Goal: Task Accomplishment & Management: Use online tool/utility

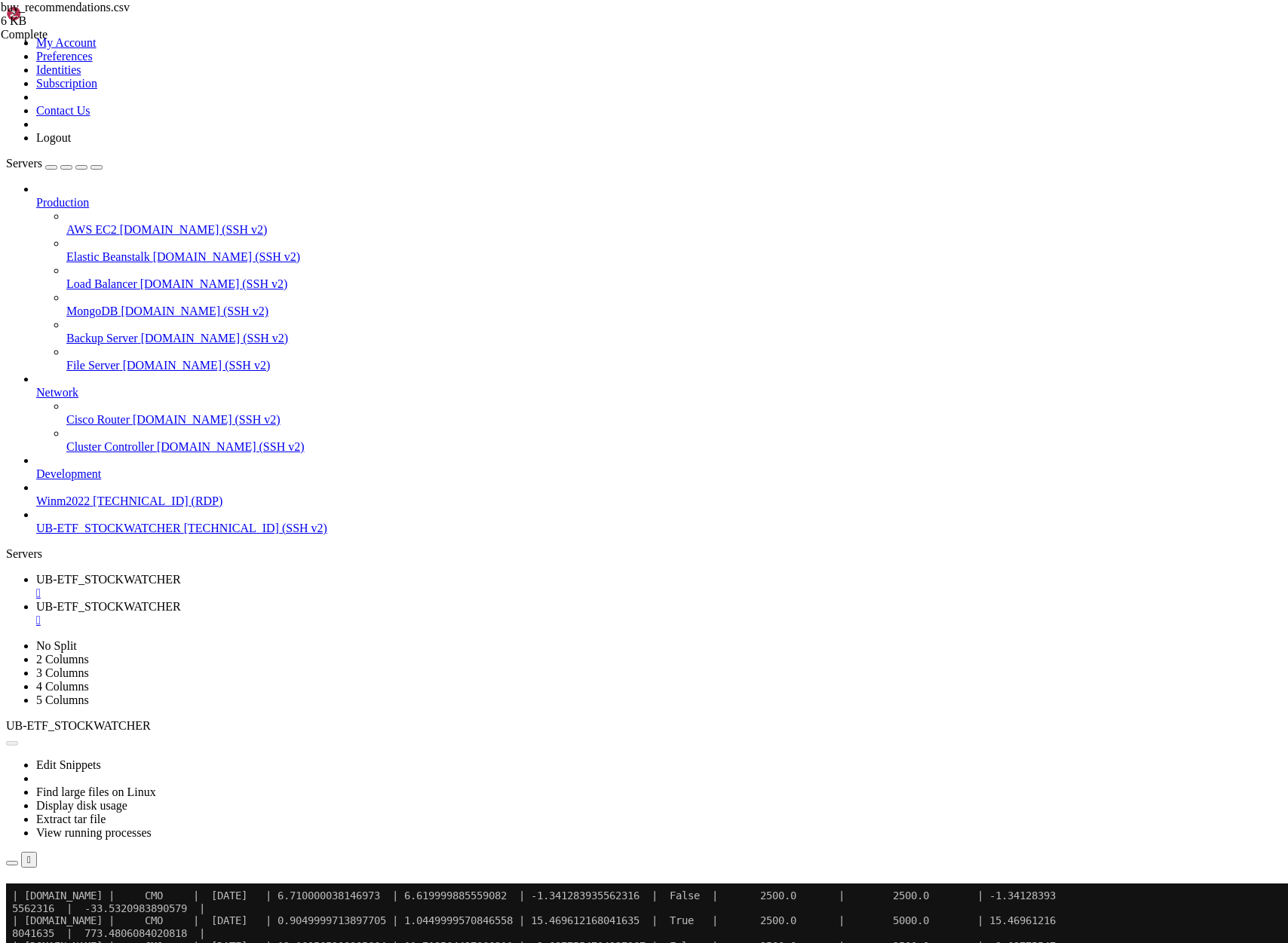
scroll to position [17836, 0]
click at [67, 897] on button "Reconnect" at bounding box center [36, 905] width 60 height 16
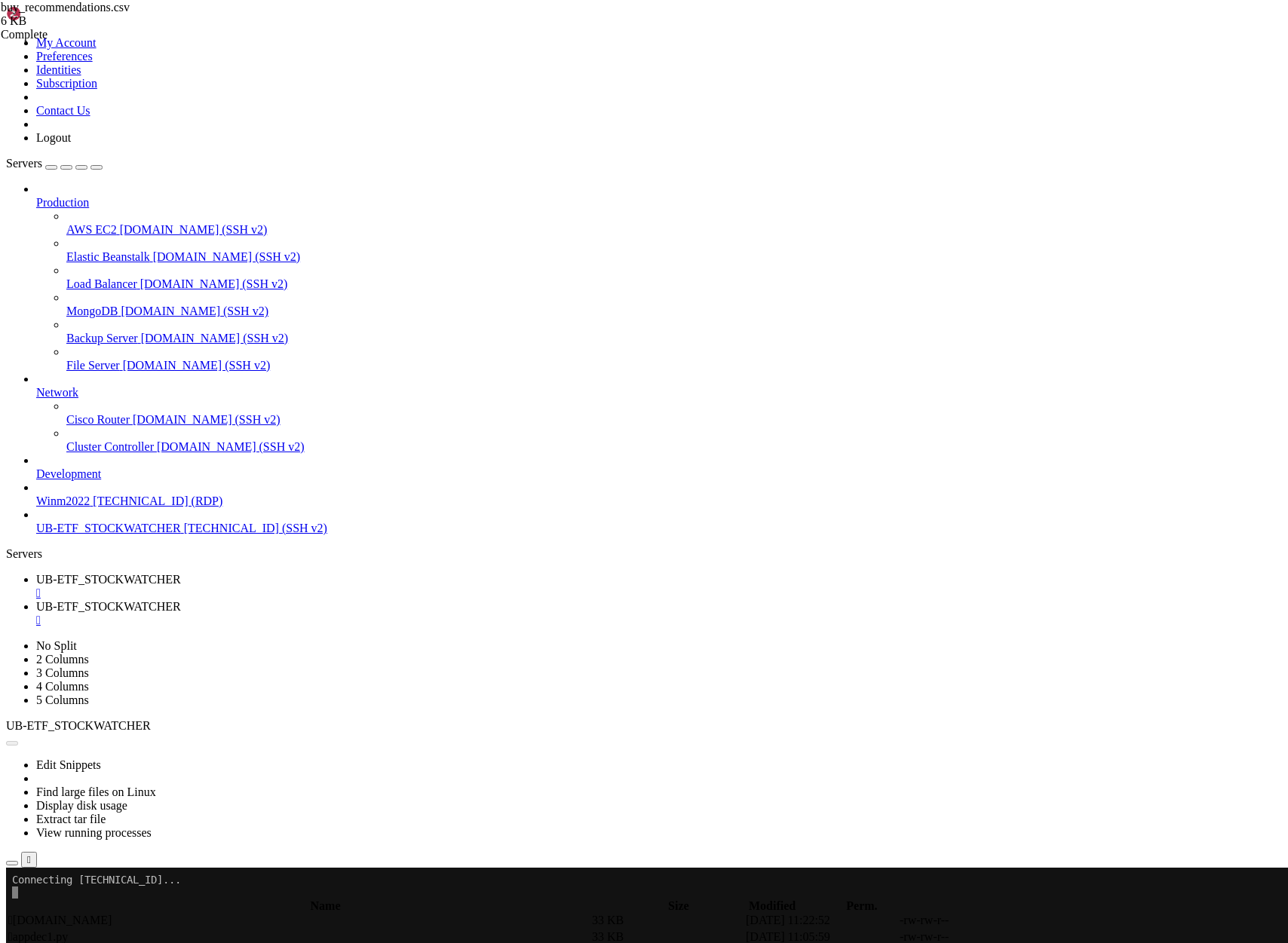
click at [12, 863] on icon "button" at bounding box center [12, 863] width 0 height 0
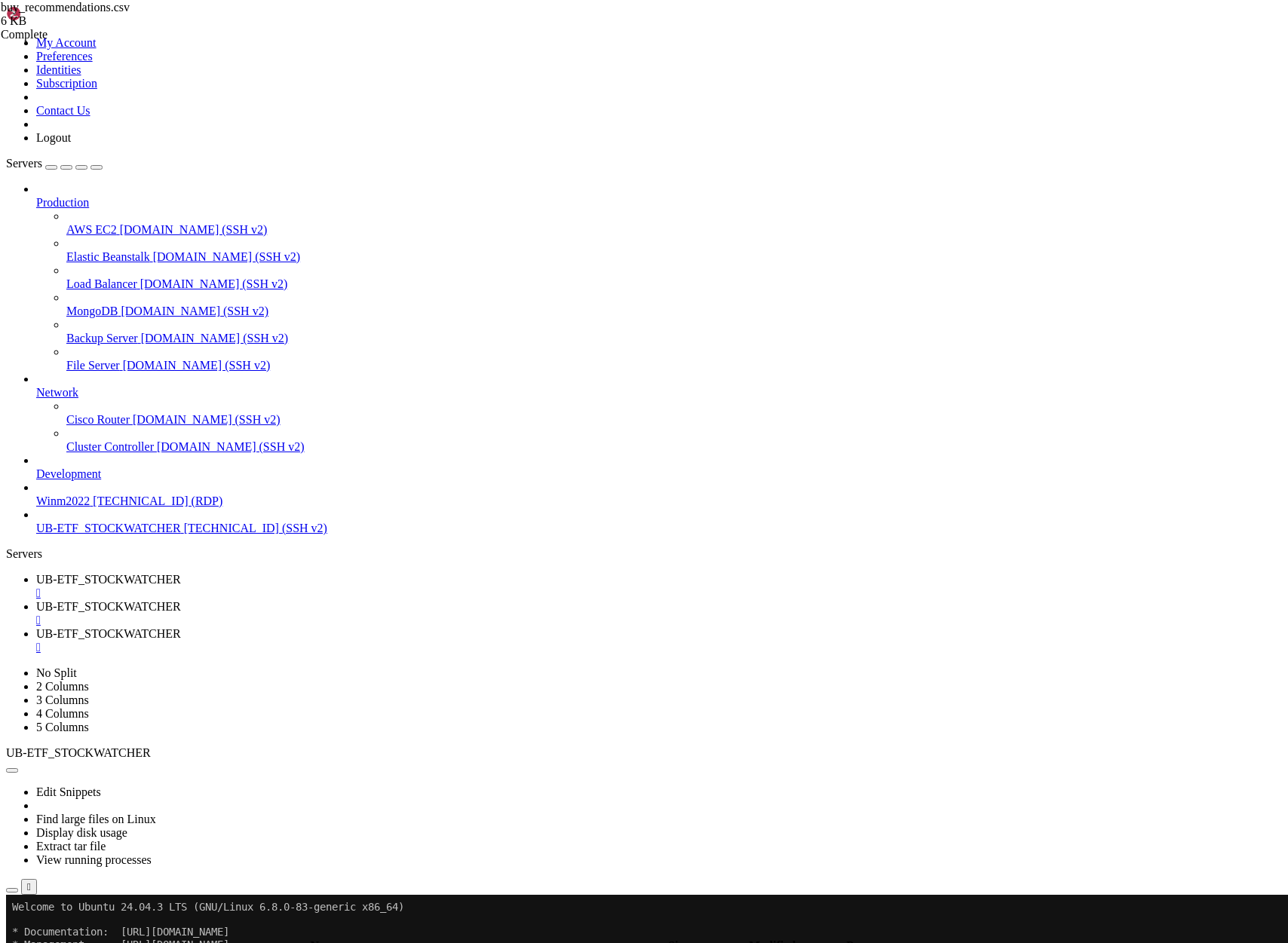
scroll to position [232, 0]
type input "/home/ubuntu/ProjectDEC"
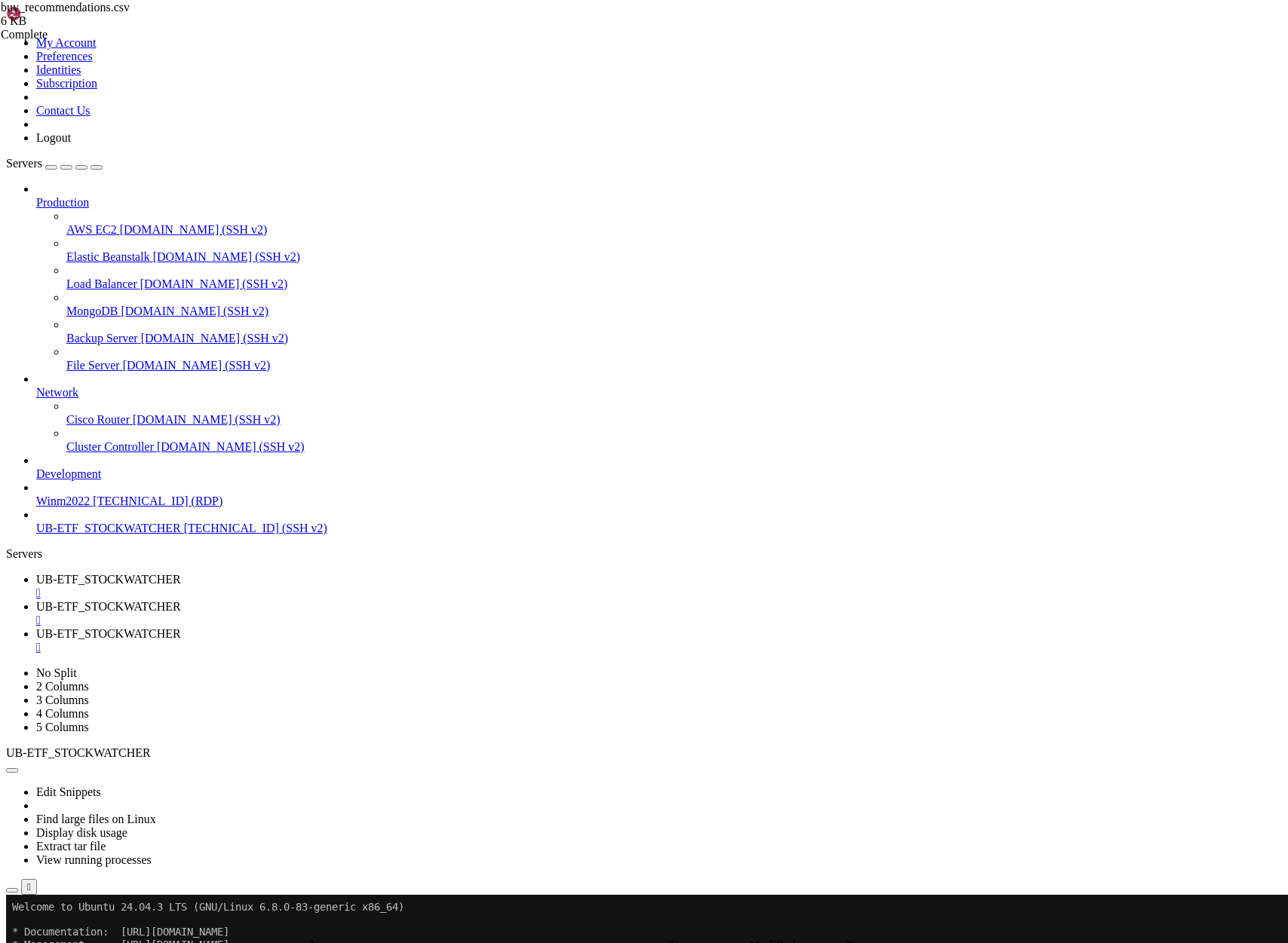
click at [181, 600] on span "UB-ETF_STOCKWATCHER" at bounding box center [108, 606] width 145 height 13
click at [459, 614] on div "" at bounding box center [658, 620] width 1246 height 13
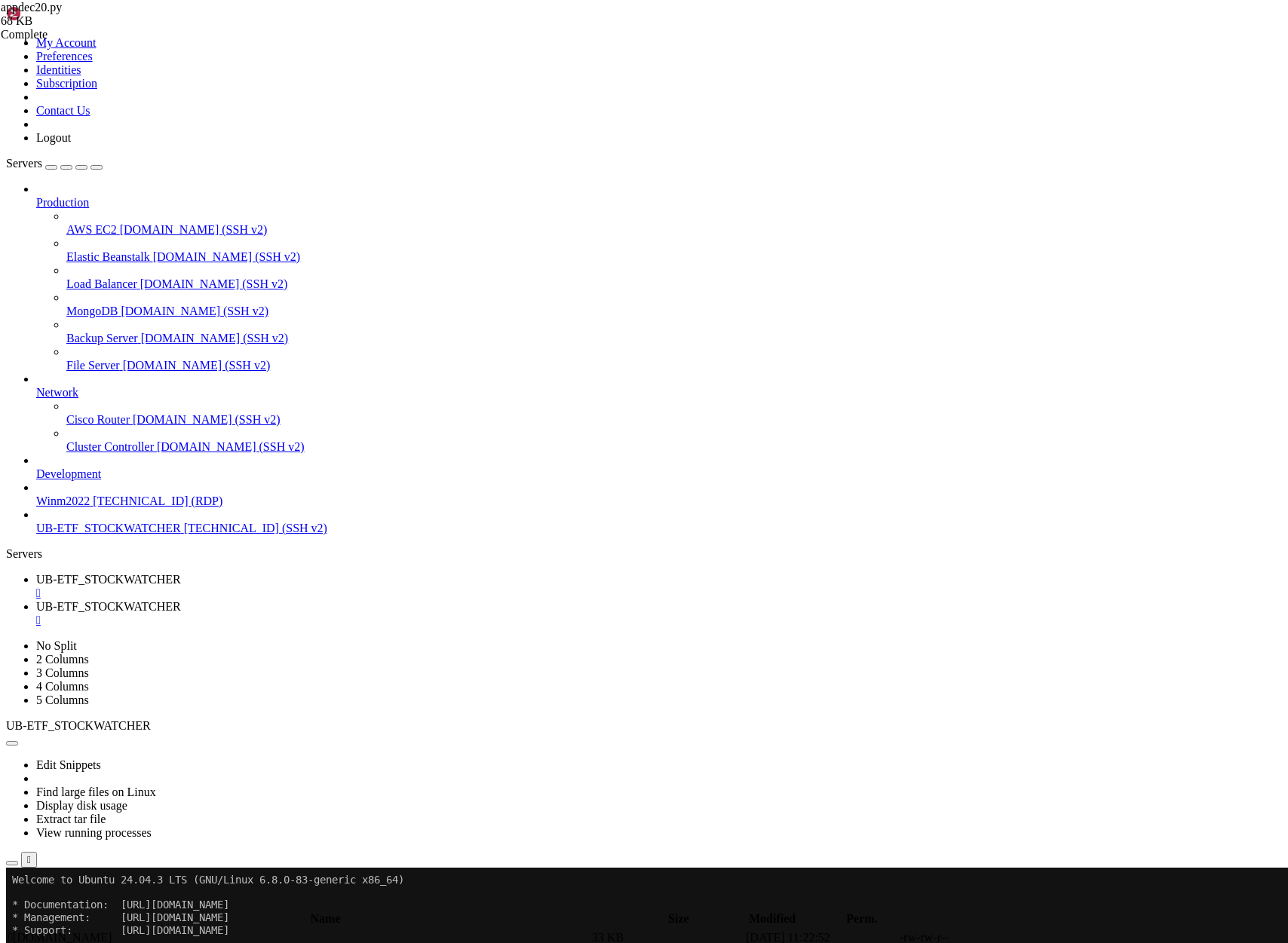
click at [16, 878] on x-row at bounding box center [554, 880] width 1085 height 13
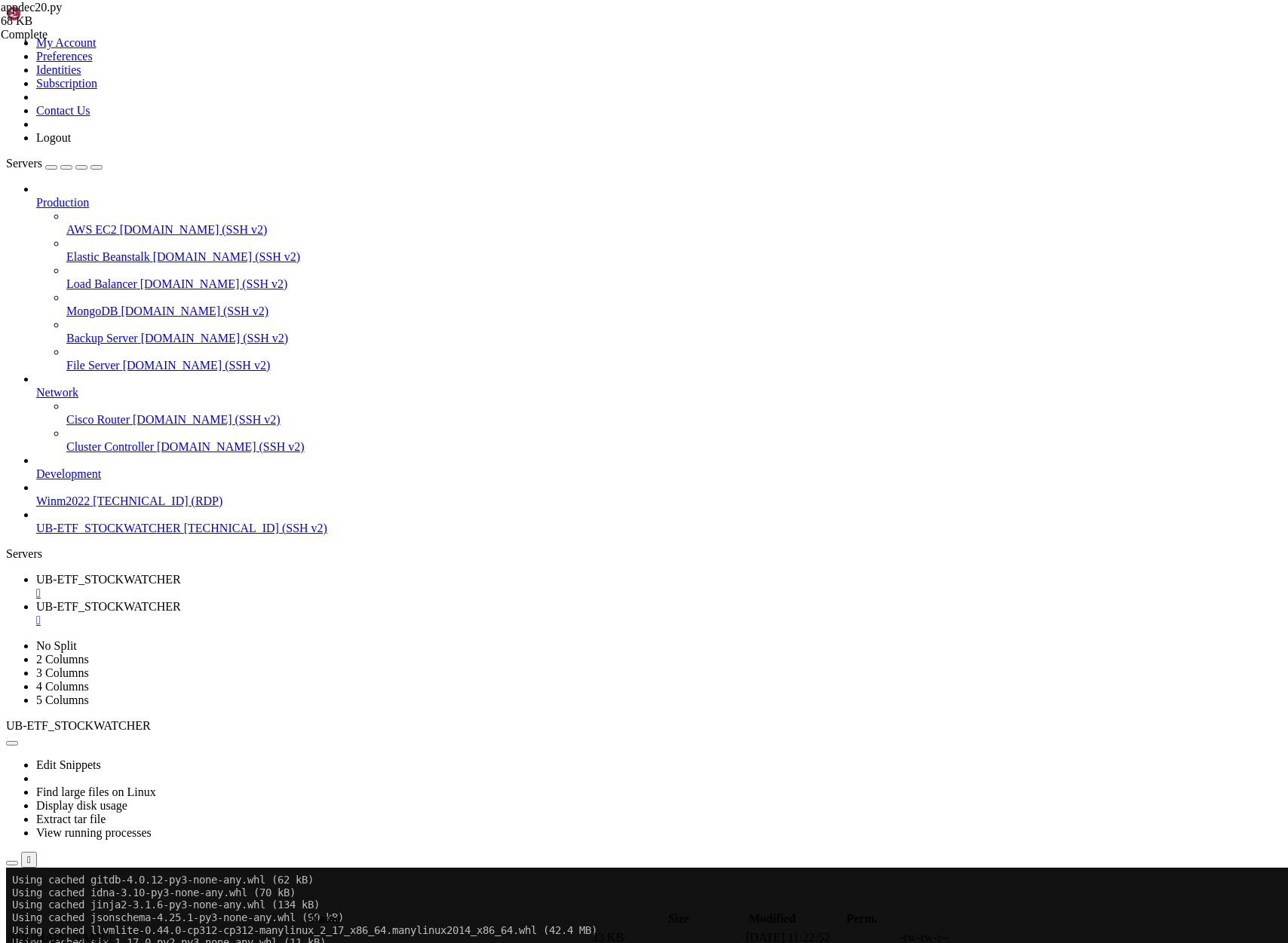
scroll to position [20656, 0]
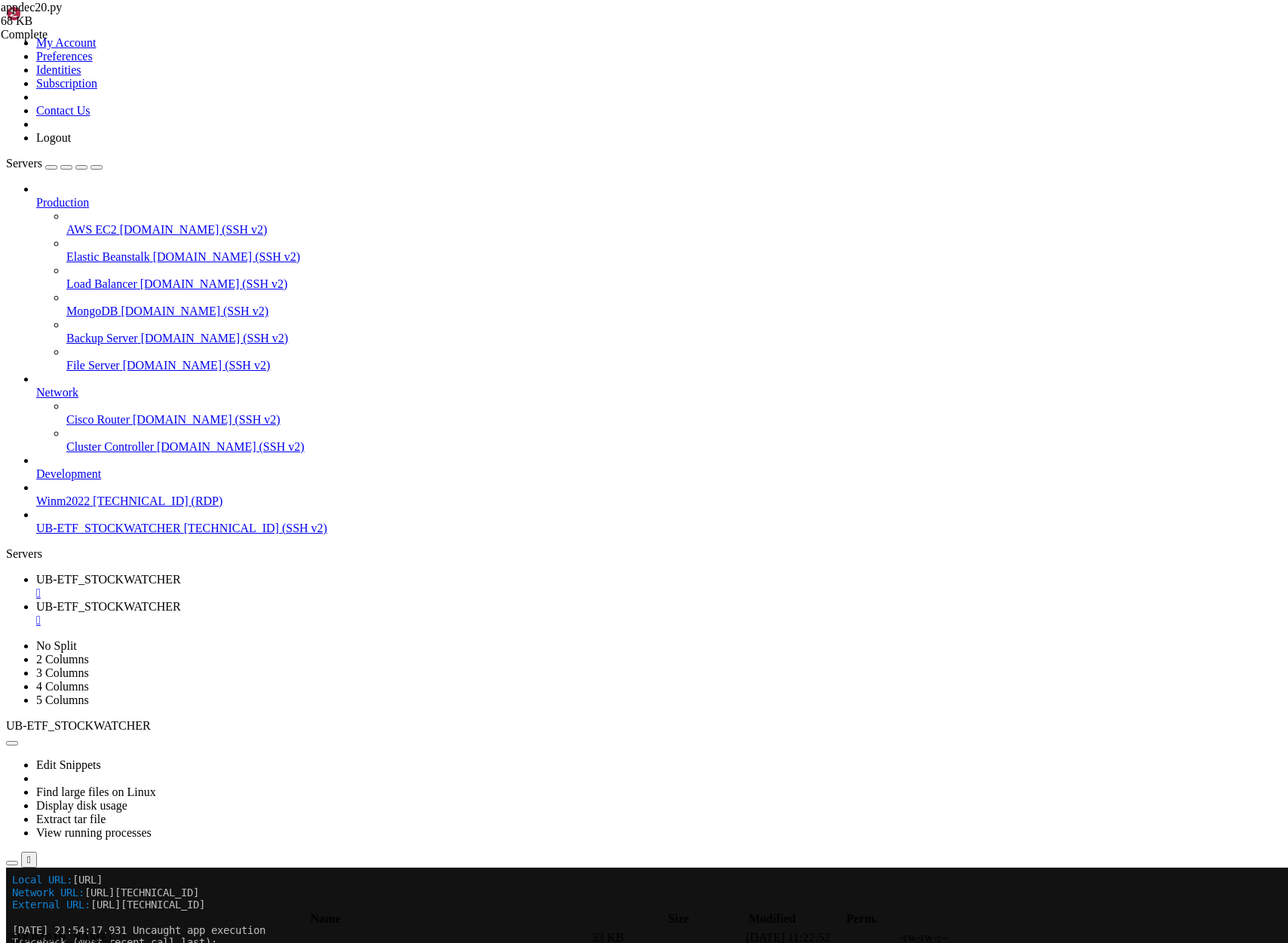
drag, startPoint x: 658, startPoint y: 1699, endPoint x: 13, endPoint y: 1405, distance: 708.8
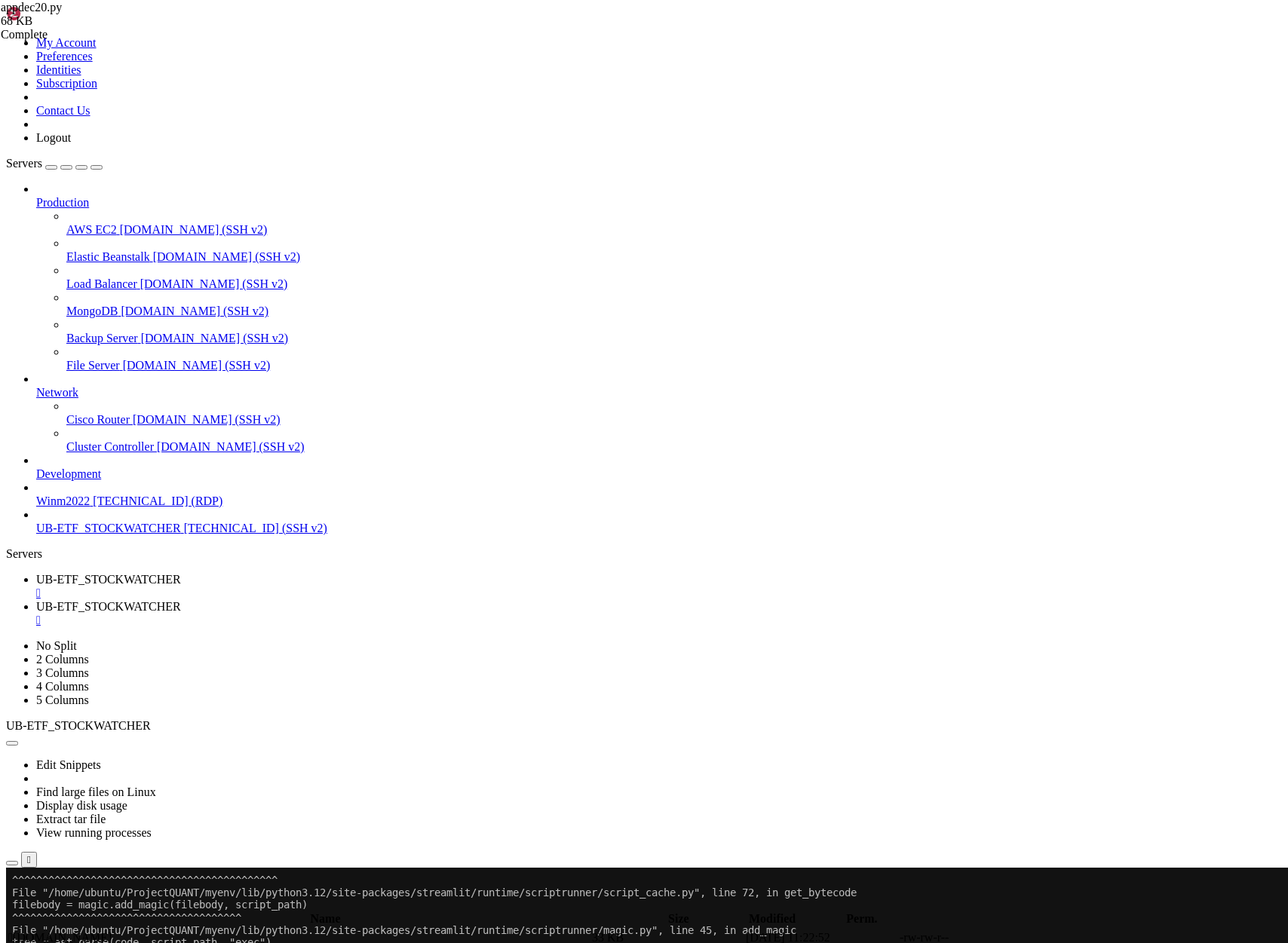
scroll to position [22599, 0]
drag, startPoint x: 13, startPoint y: 1483, endPoint x: 830, endPoint y: 1696, distance: 844.3
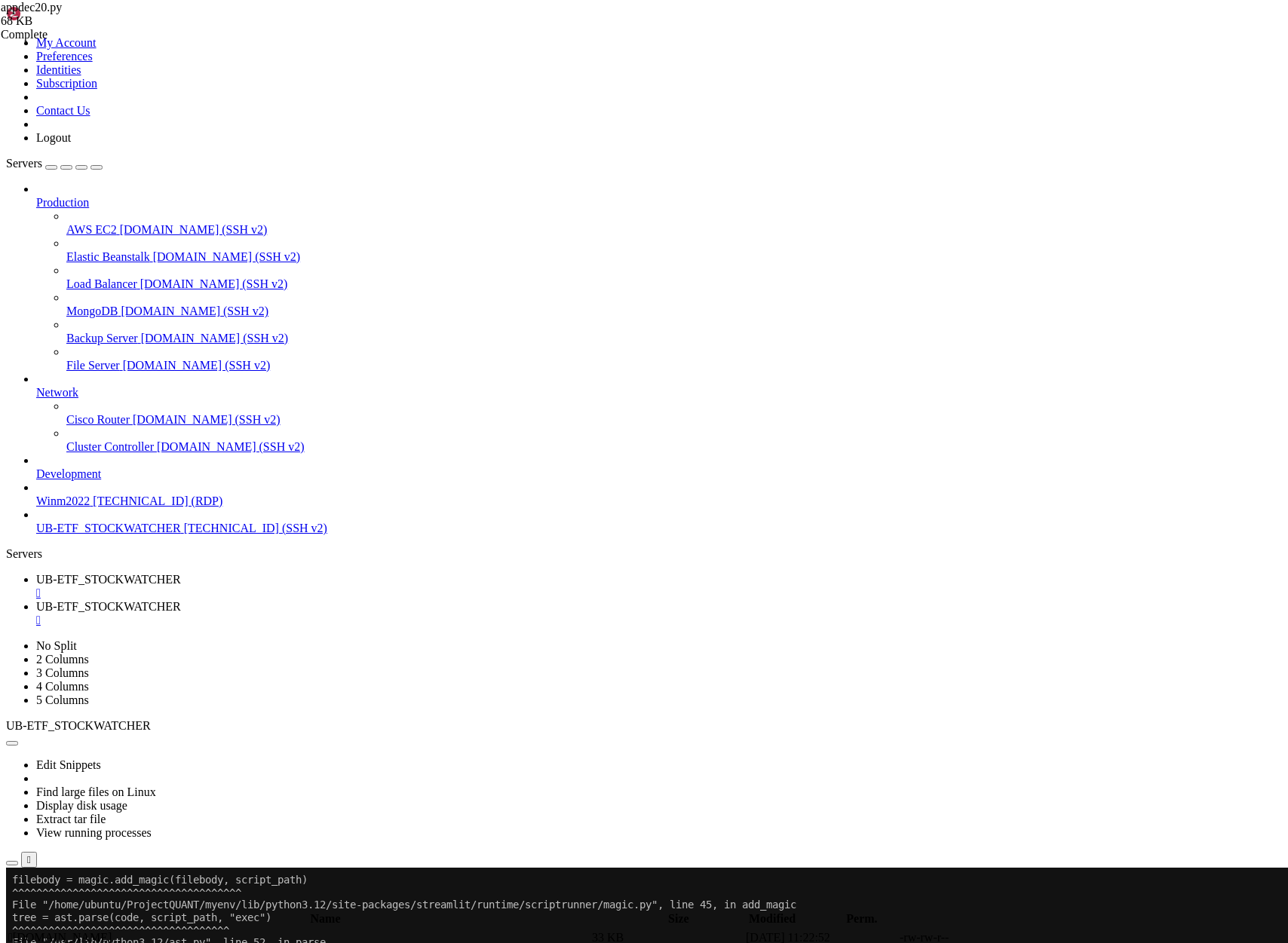
scroll to position [23276, 0]
drag, startPoint x: 12, startPoint y: 1456, endPoint x: 922, endPoint y: 1691, distance: 939.9
copy div "[DATE] 22:15:46.519 Thread 'MainThread': missing ScriptRunContext! This warning…"
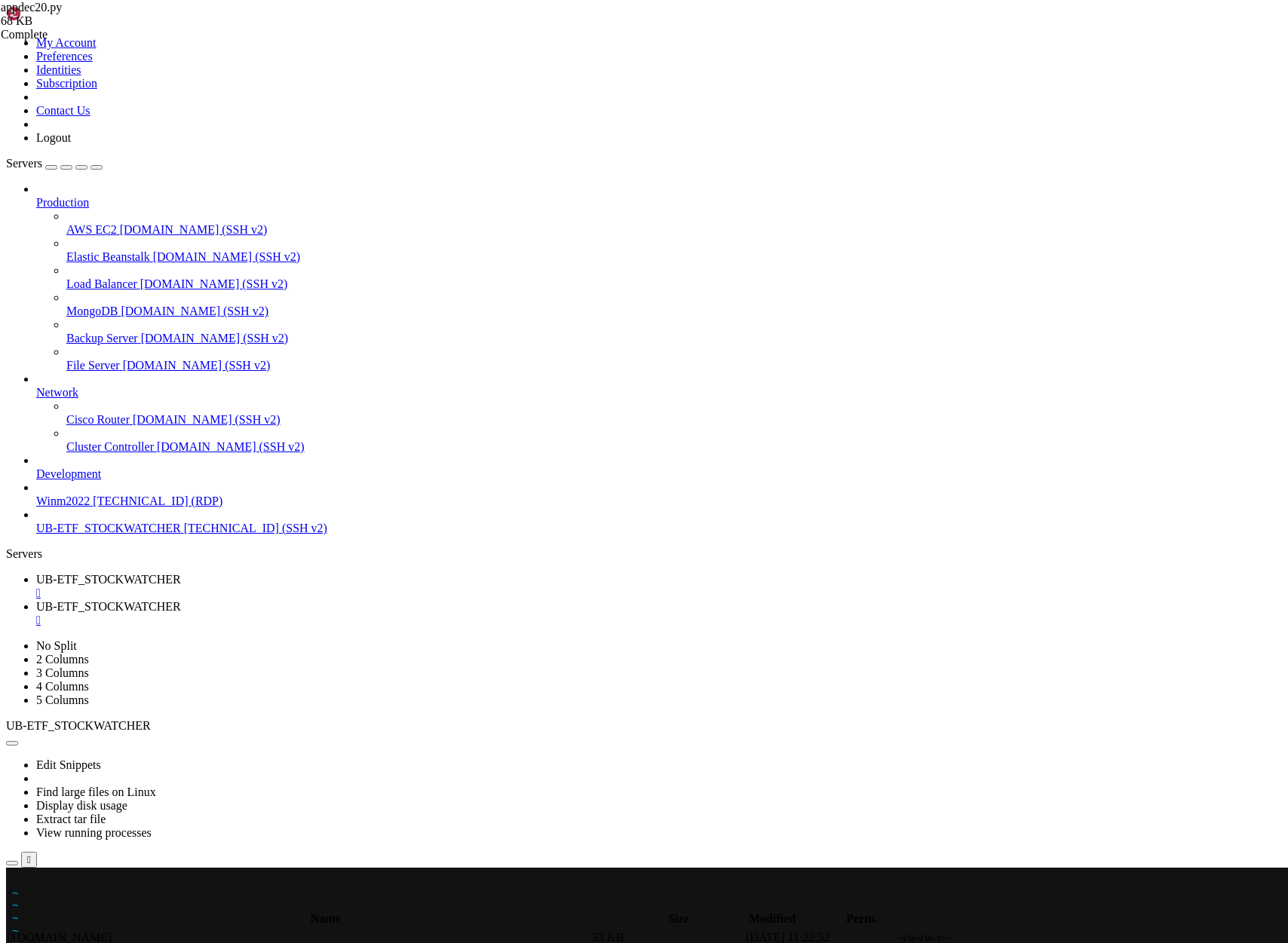
scroll to position [23314, 0]
click at [16, 877] on x-row at bounding box center [554, 880] width 1085 height 13
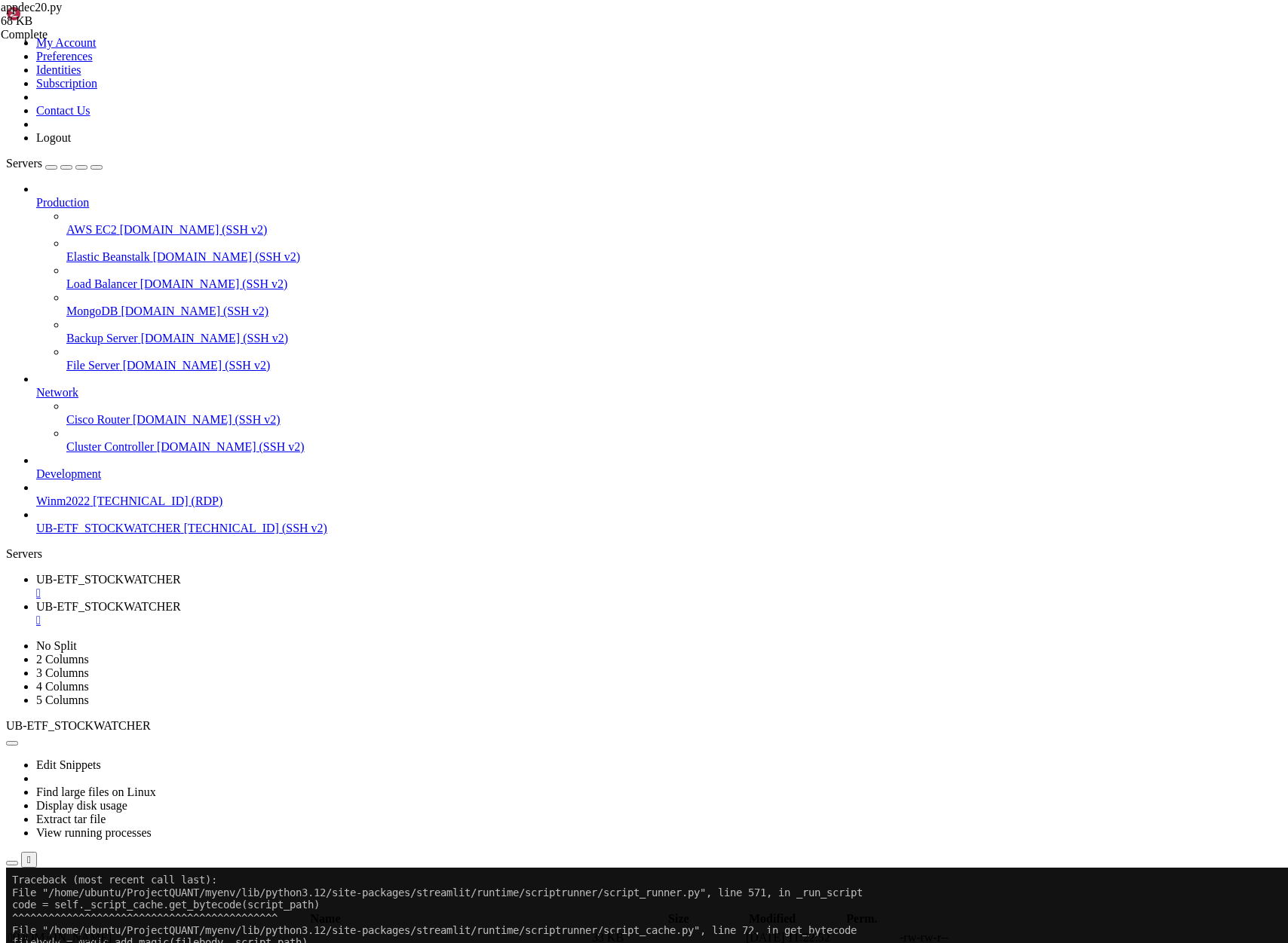
scroll to position [24818, 0]
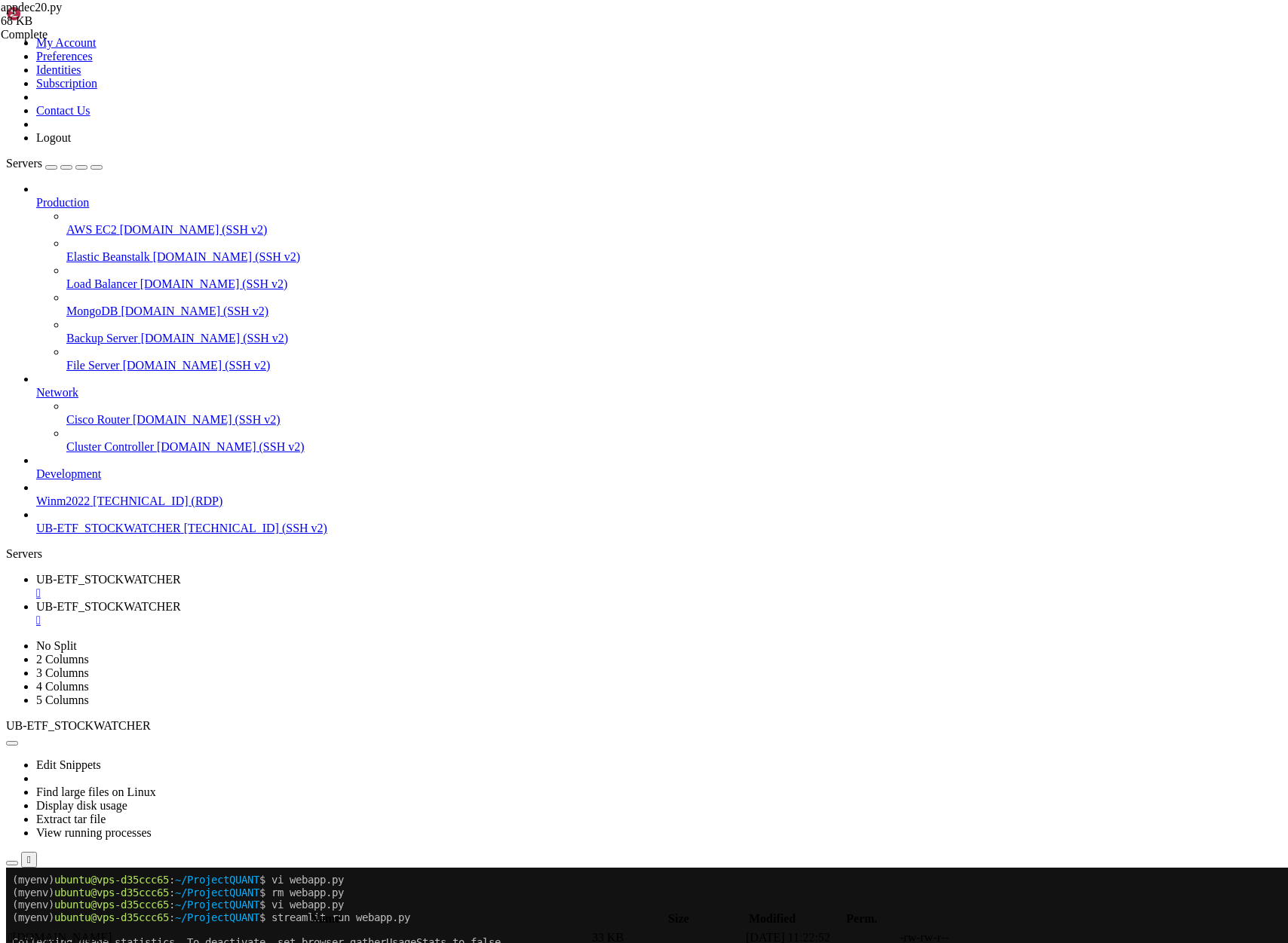
drag, startPoint x: 15, startPoint y: 1471, endPoint x: 827, endPoint y: 1691, distance: 841.3
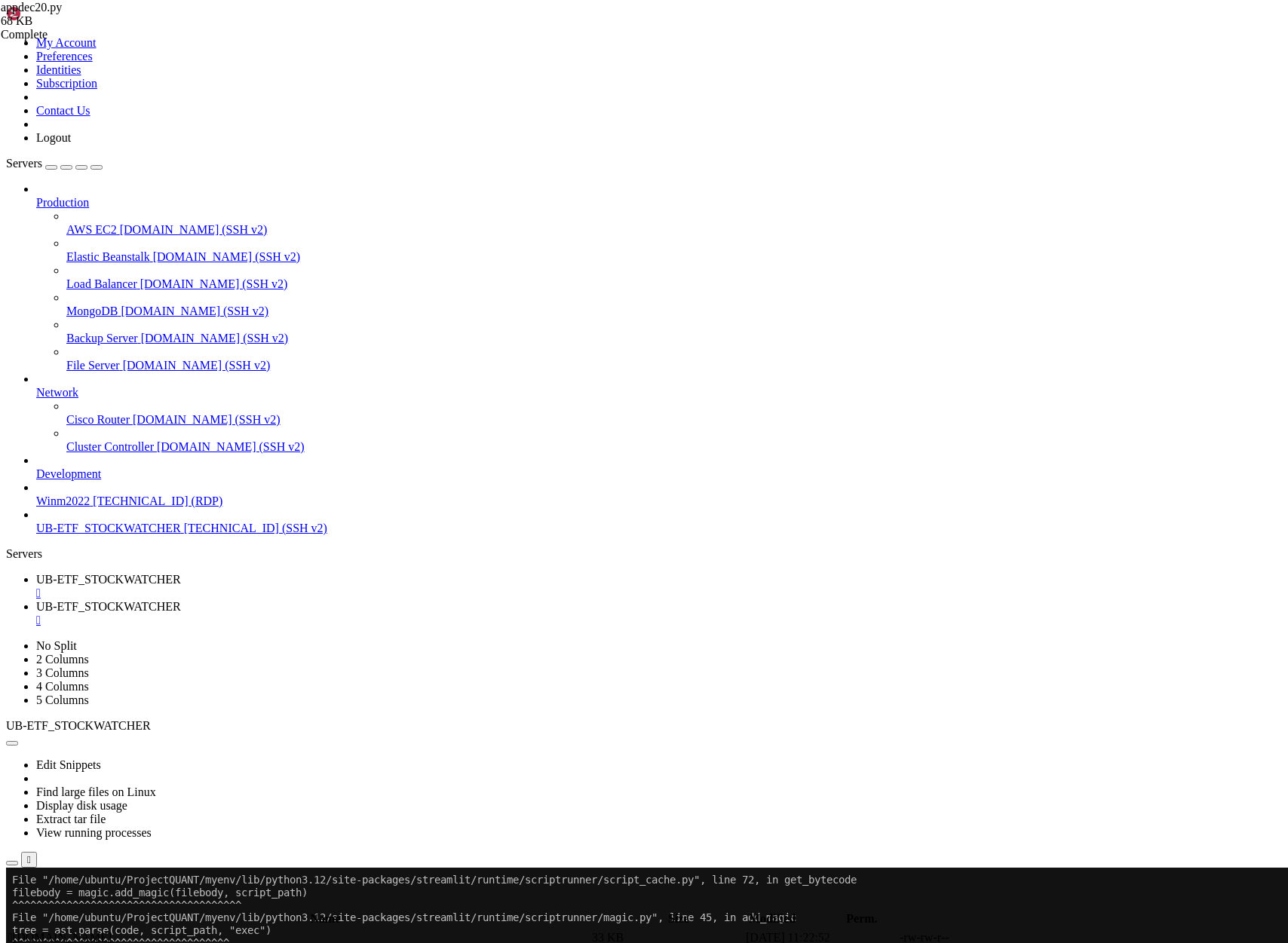
drag, startPoint x: 818, startPoint y: 1698, endPoint x: 12, endPoint y: 1469, distance: 837.9
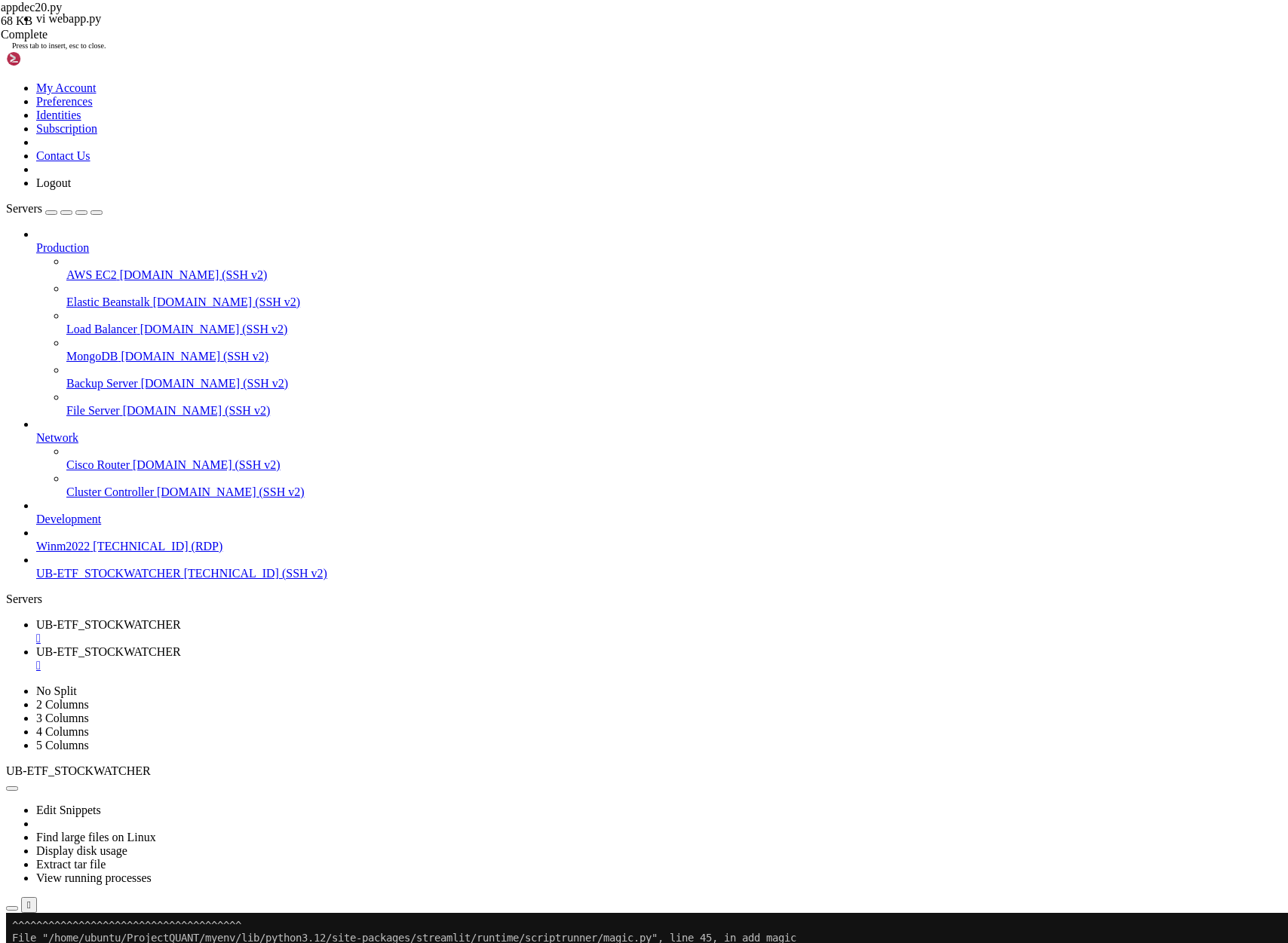
scroll to position [25519, 0]
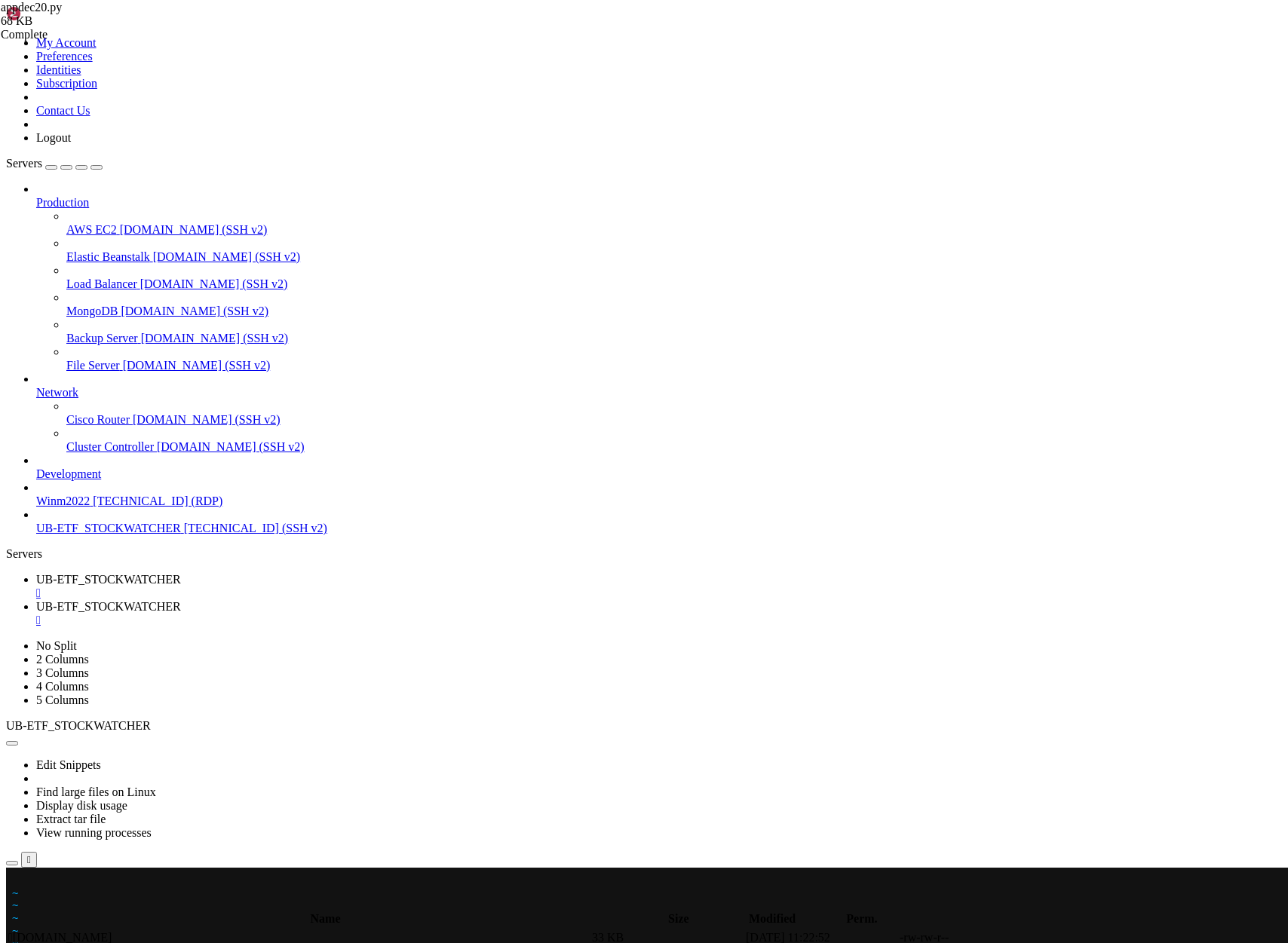
click at [17, 879] on x-row at bounding box center [554, 880] width 1085 height 13
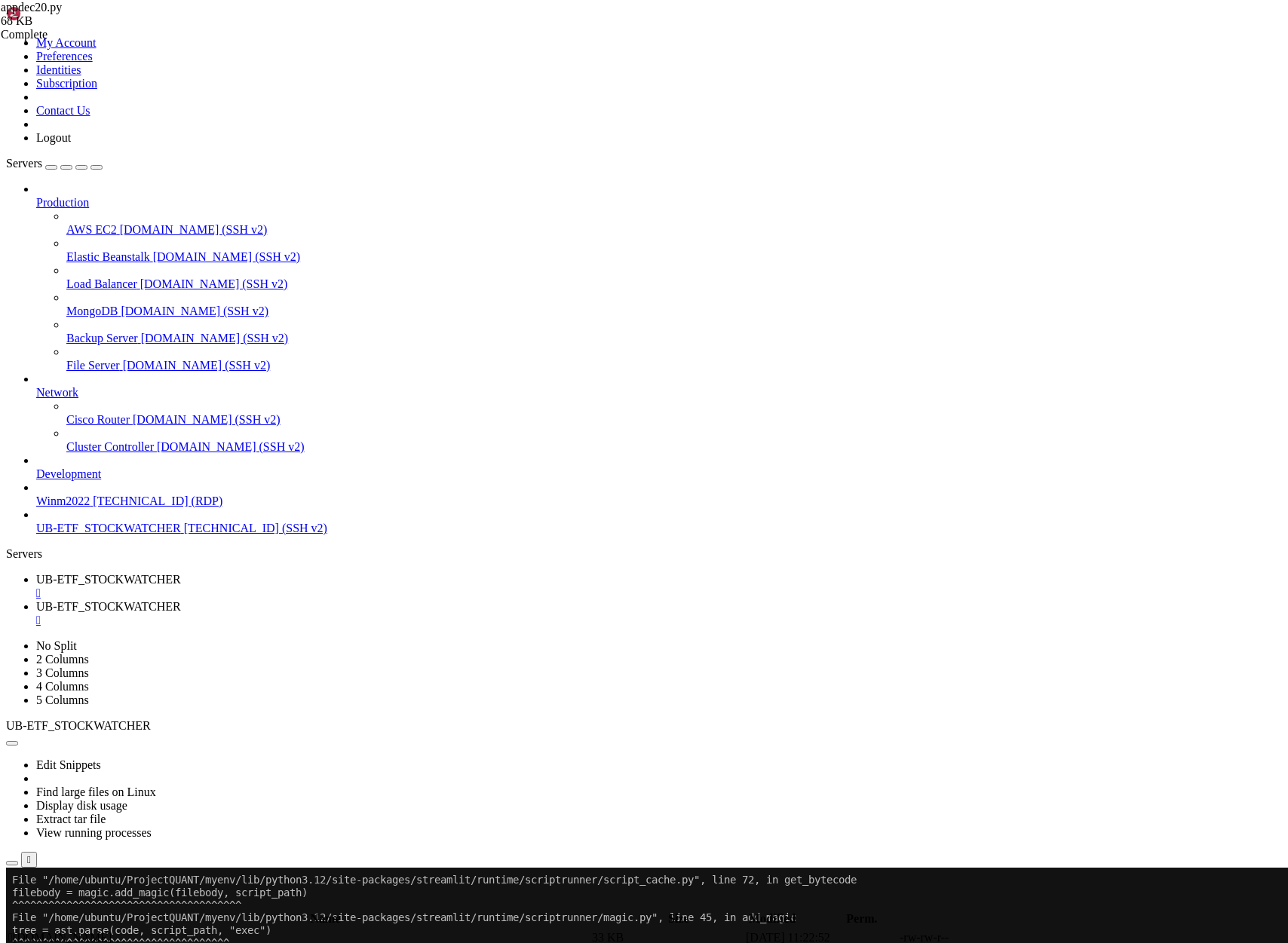
scroll to position [26159, 0]
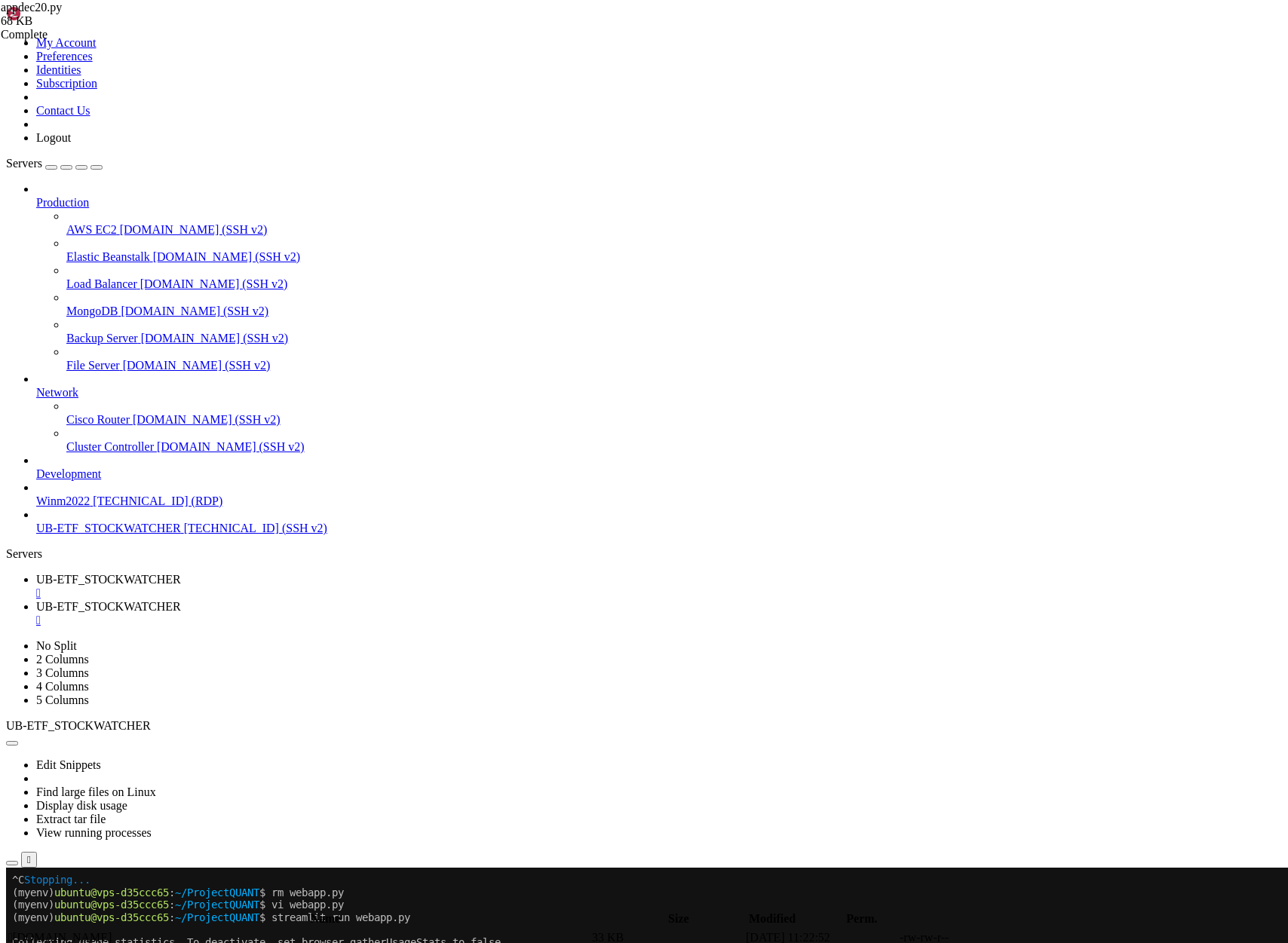
scroll to position [26334, 0]
